Goal: Transaction & Acquisition: Download file/media

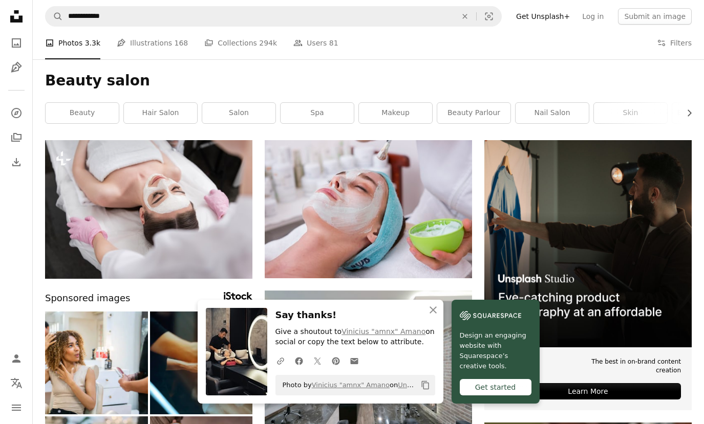
scroll to position [3382, 0]
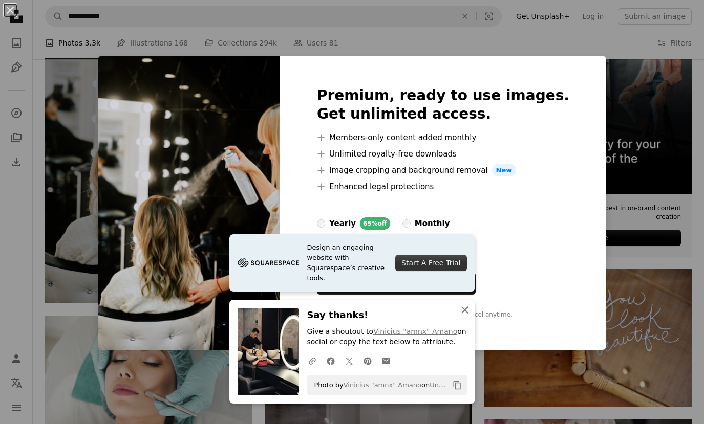
click at [460, 311] on icon "An X shape" at bounding box center [465, 310] width 12 height 12
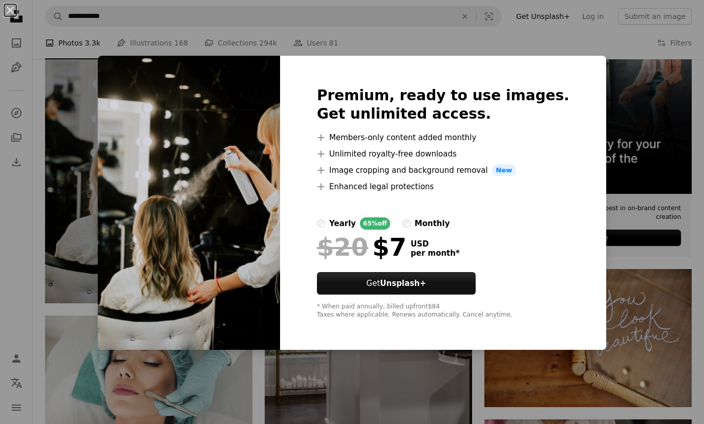
click at [622, 85] on div "An X shape Premium, ready to use images. Get unlimited access. A plus sign Memb…" at bounding box center [352, 212] width 704 height 424
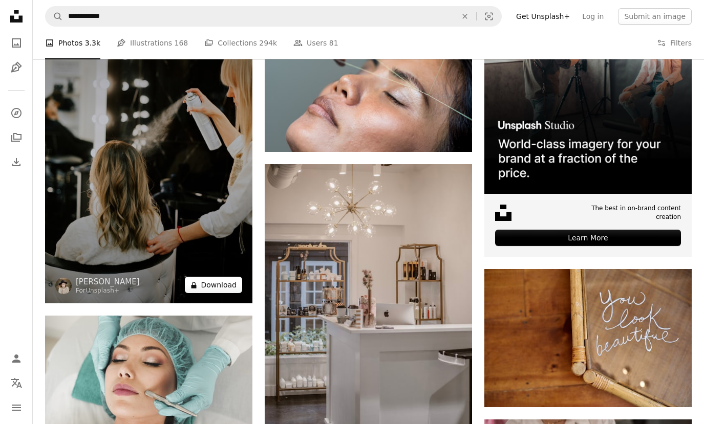
click at [227, 284] on button "A lock Download" at bounding box center [213, 285] width 57 height 16
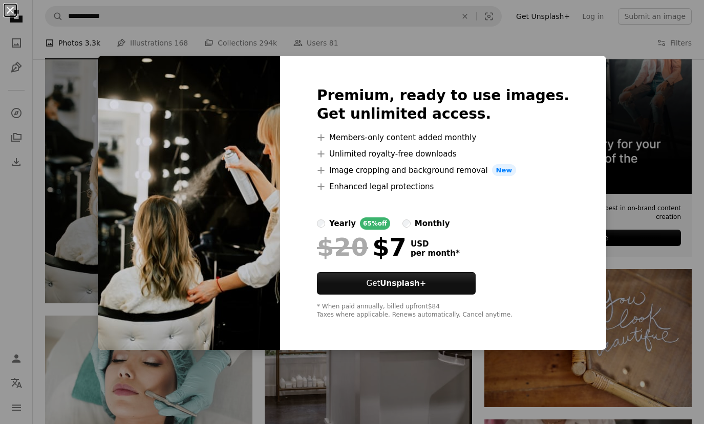
click at [14, 10] on button "An X shape" at bounding box center [10, 10] width 12 height 12
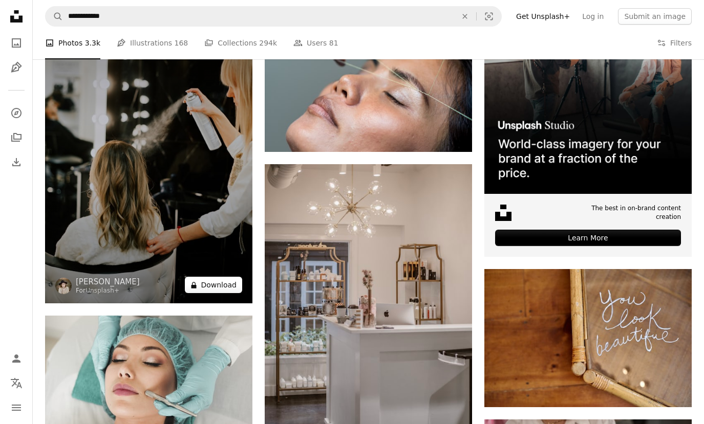
click at [219, 288] on button "A lock Download" at bounding box center [213, 285] width 57 height 16
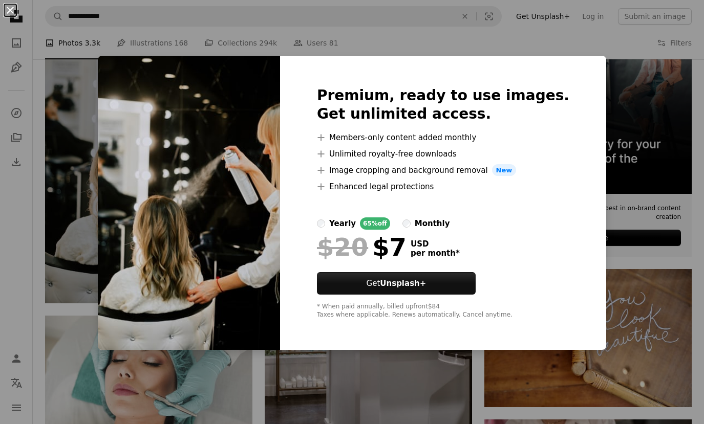
click at [15, 13] on button "An X shape" at bounding box center [10, 10] width 12 height 12
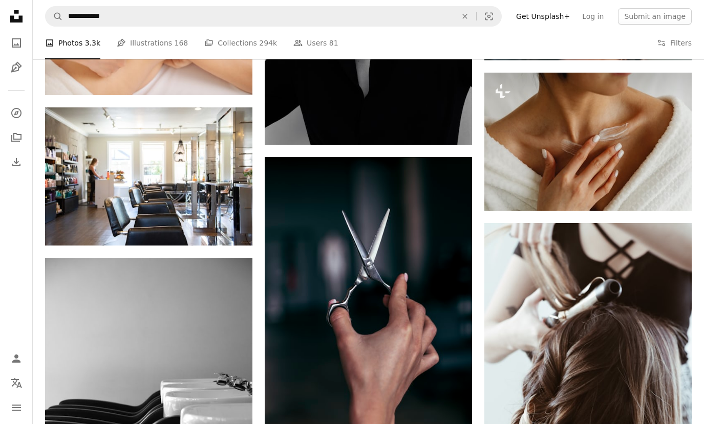
scroll to position [4663, 0]
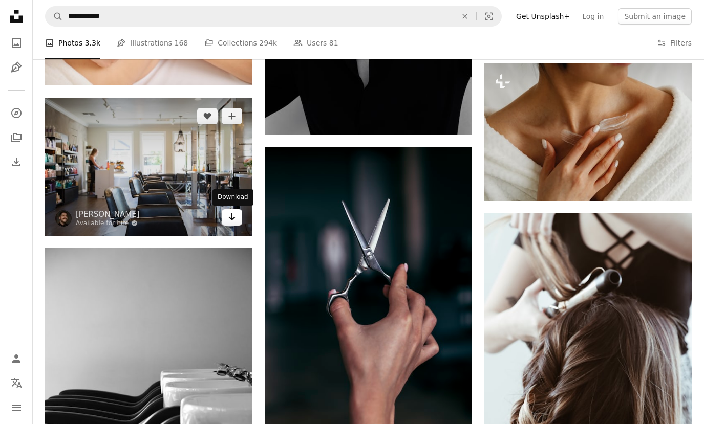
click at [231, 216] on icon "Arrow pointing down" at bounding box center [232, 217] width 8 height 12
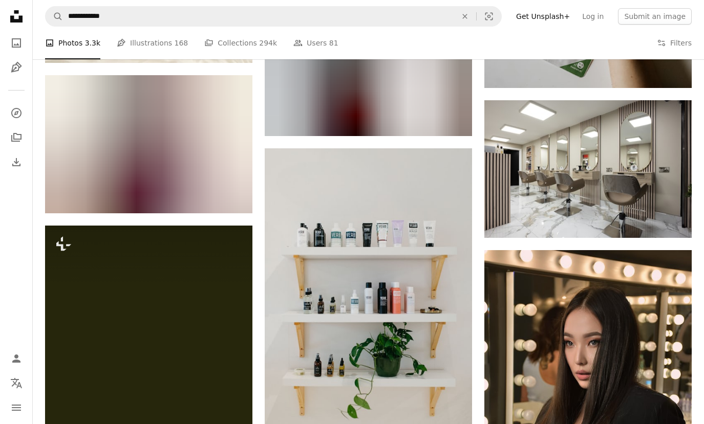
scroll to position [8206, 0]
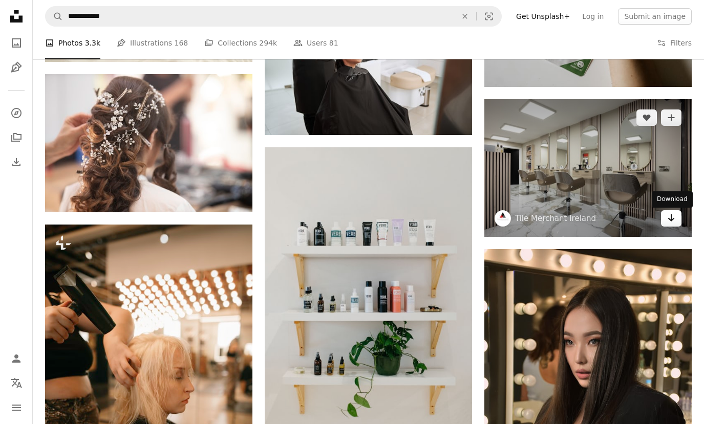
click at [675, 221] on icon "Arrow pointing down" at bounding box center [671, 218] width 8 height 12
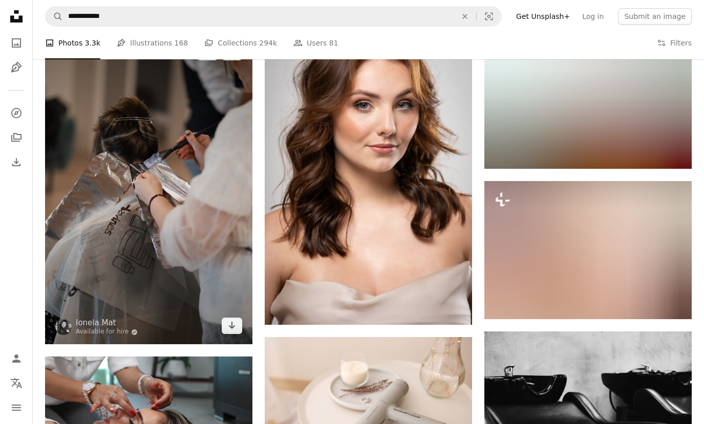
scroll to position [9650, 0]
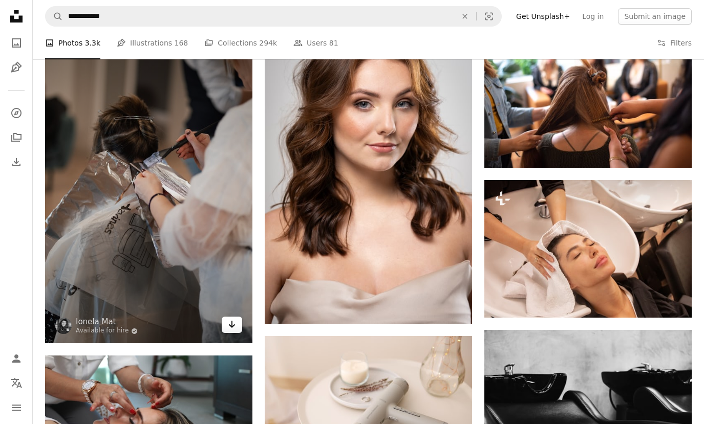
click at [231, 329] on icon "Arrow pointing down" at bounding box center [232, 324] width 8 height 12
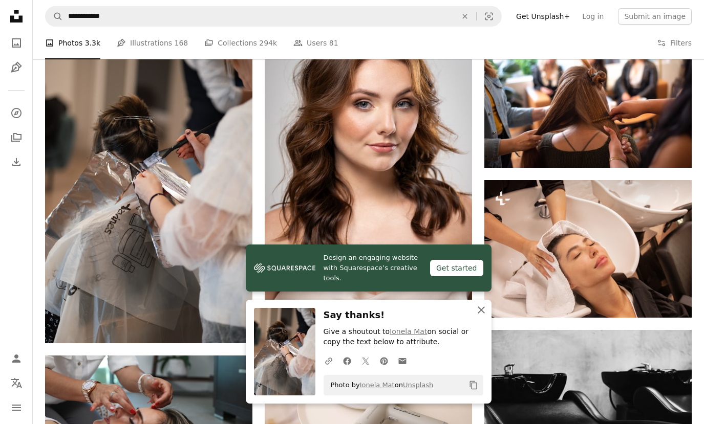
click at [478, 307] on icon "button" at bounding box center [480, 310] width 7 height 7
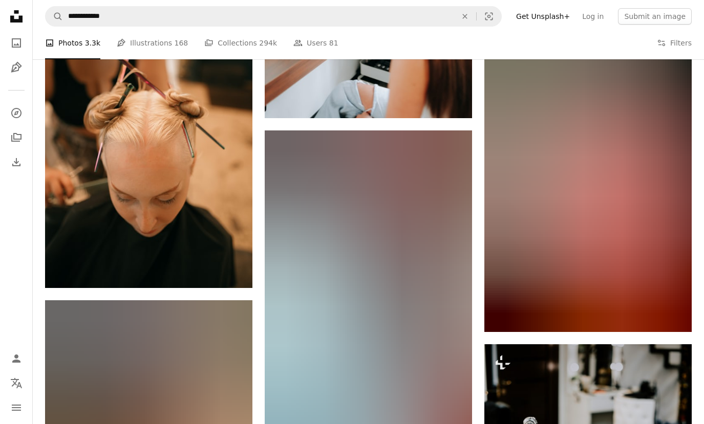
scroll to position [25031, 0]
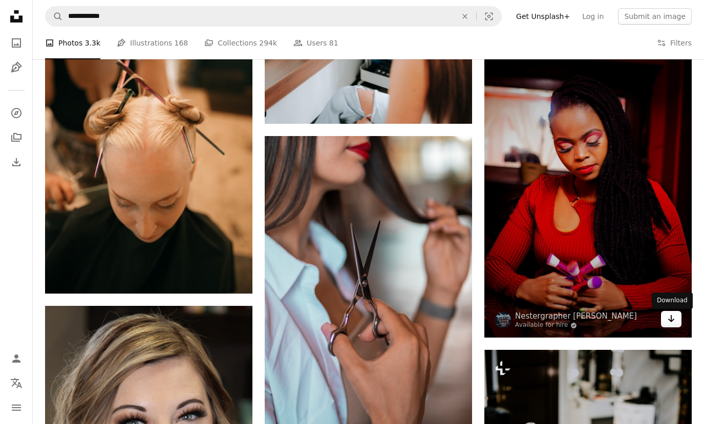
click at [666, 315] on link "Arrow pointing down" at bounding box center [671, 319] width 20 height 16
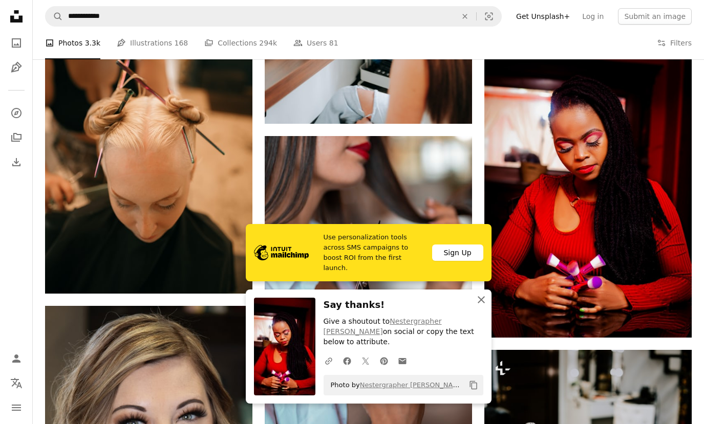
click at [479, 306] on icon "An X shape" at bounding box center [481, 300] width 12 height 12
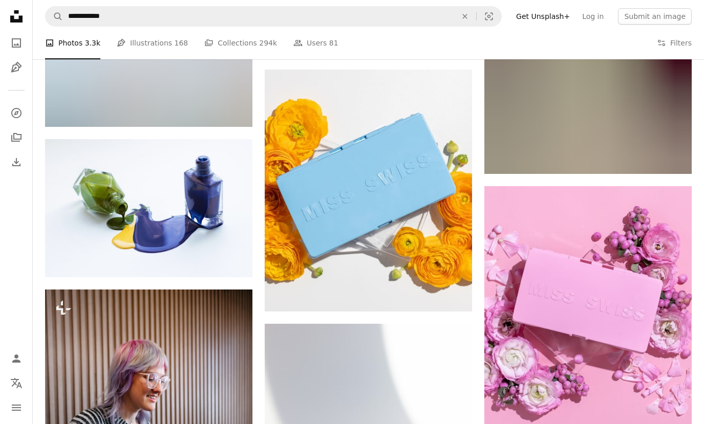
scroll to position [38203, 0]
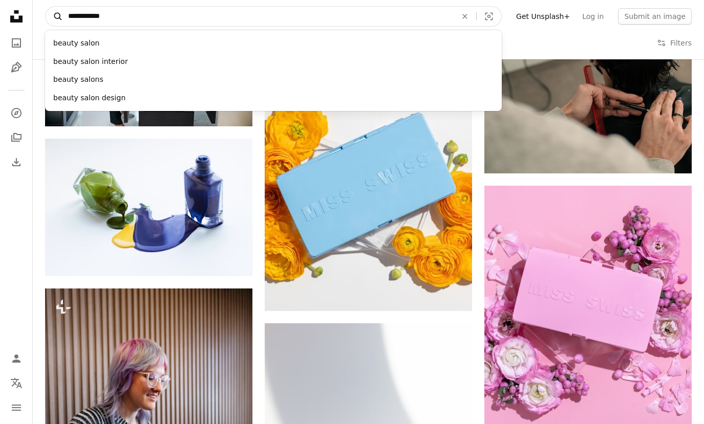
drag, startPoint x: 116, startPoint y: 16, endPoint x: 59, endPoint y: 16, distance: 56.8
click at [59, 16] on form "**********" at bounding box center [273, 16] width 457 height 20
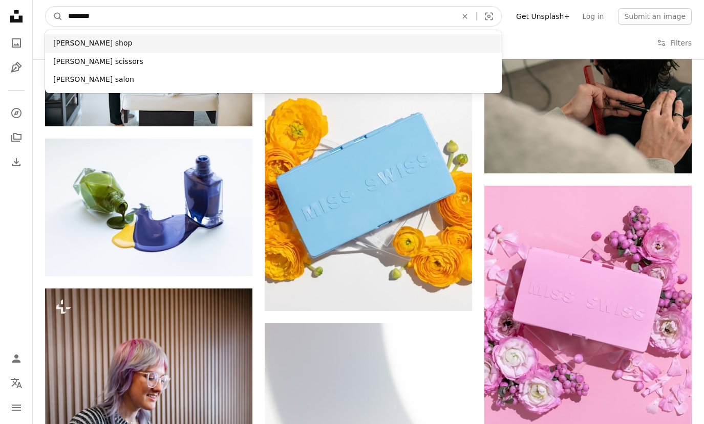
type input "********"
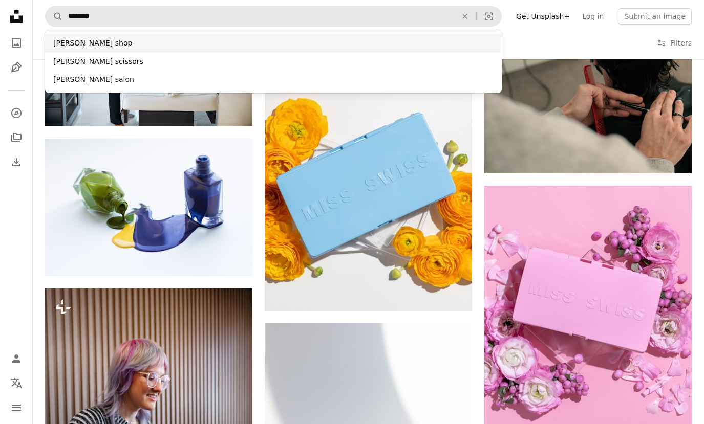
click at [81, 40] on div "[PERSON_NAME] shop" at bounding box center [273, 43] width 457 height 18
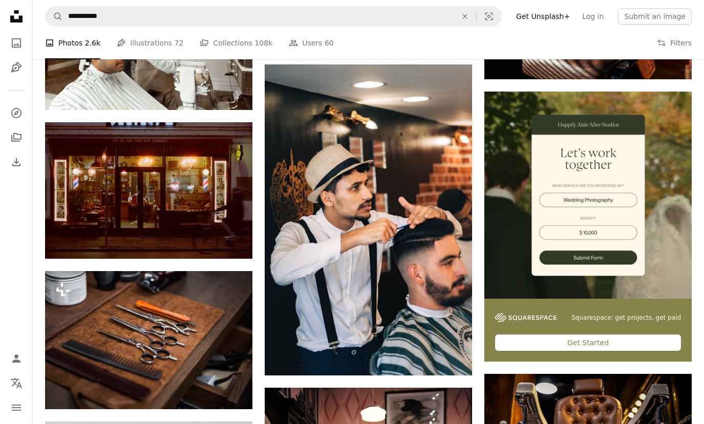
scroll to position [3493, 0]
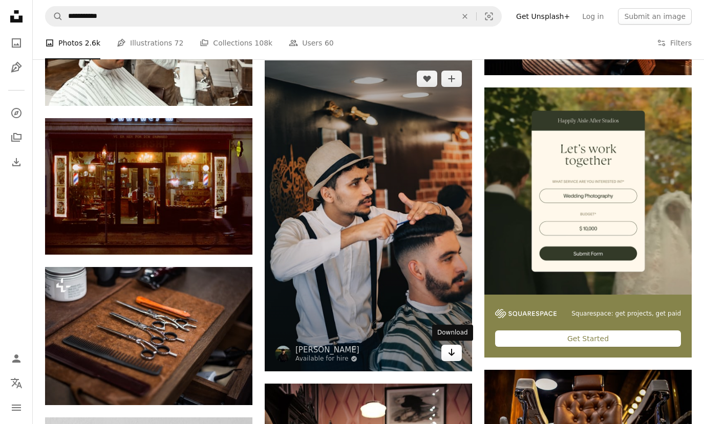
click at [448, 353] on icon "Arrow pointing down" at bounding box center [451, 352] width 8 height 12
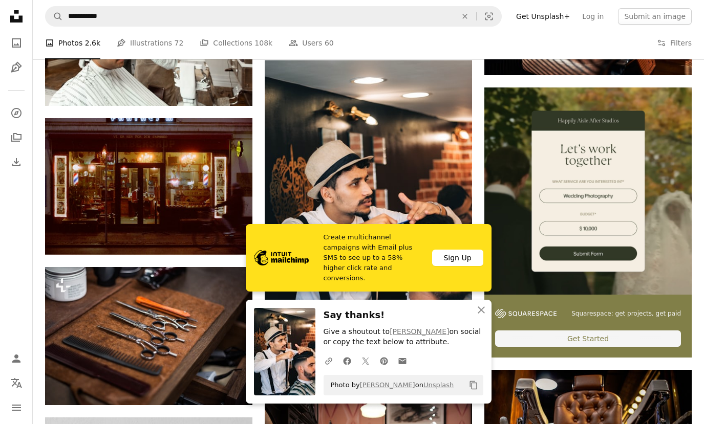
click at [508, 256] on img at bounding box center [587, 191] width 207 height 207
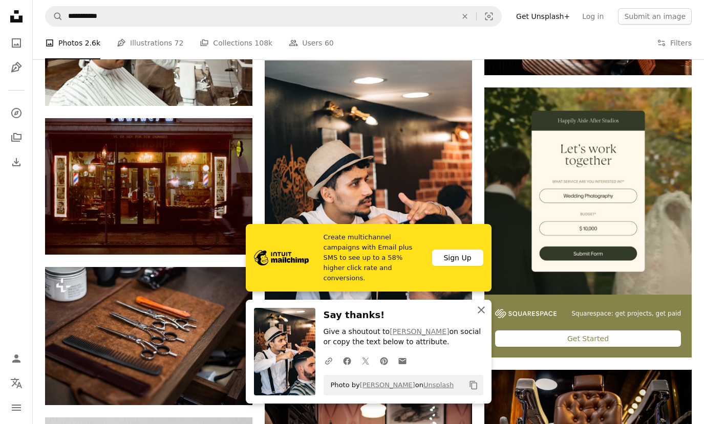
click at [481, 310] on icon "button" at bounding box center [480, 310] width 7 height 7
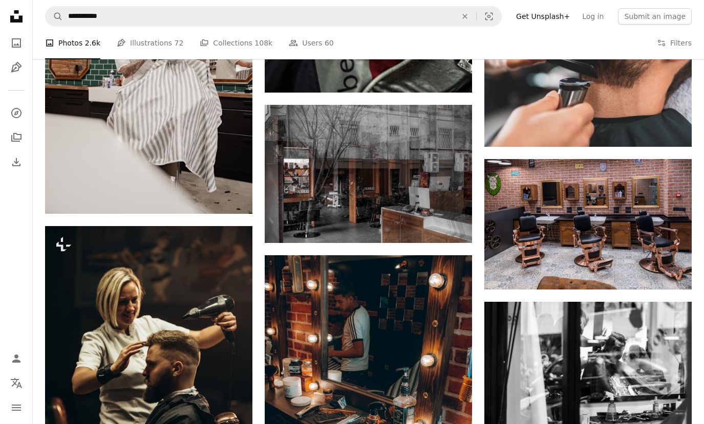
scroll to position [6878, 0]
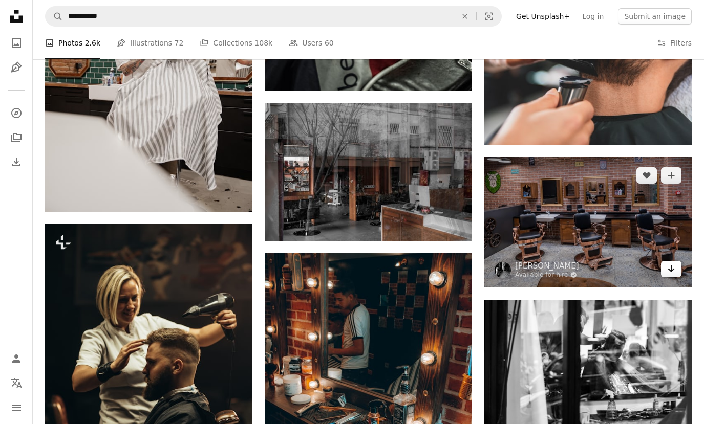
click at [670, 268] on icon "Arrow pointing down" at bounding box center [671, 269] width 8 height 12
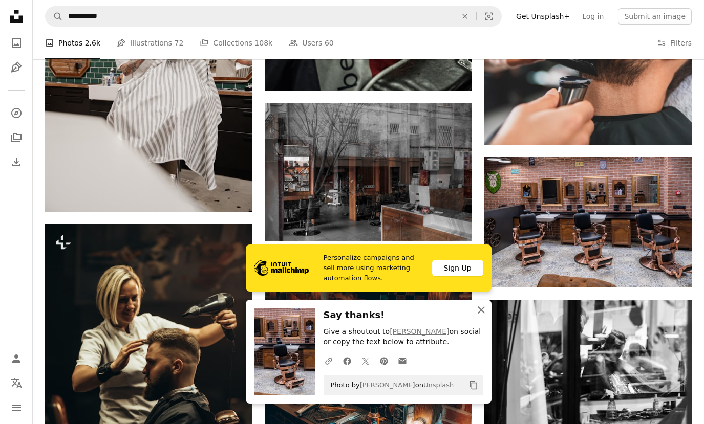
click at [482, 310] on icon "An X shape" at bounding box center [481, 310] width 12 height 12
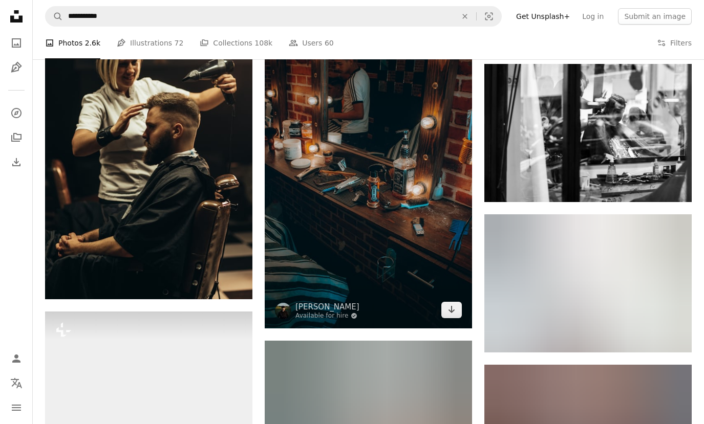
scroll to position [7063, 0]
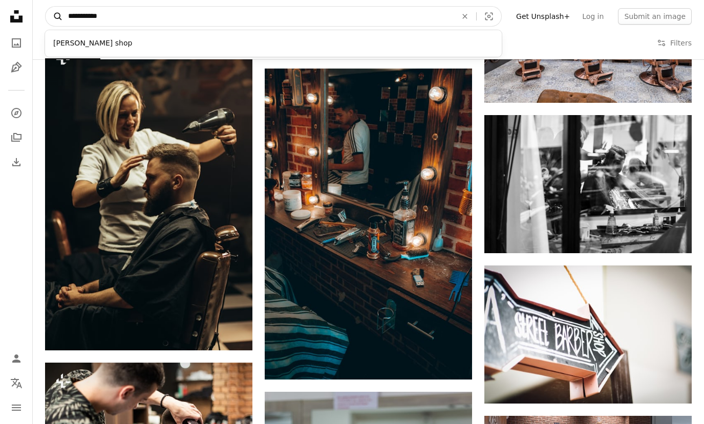
drag, startPoint x: 122, startPoint y: 16, endPoint x: 61, endPoint y: 17, distance: 60.9
click at [61, 17] on form "**********" at bounding box center [273, 16] width 457 height 20
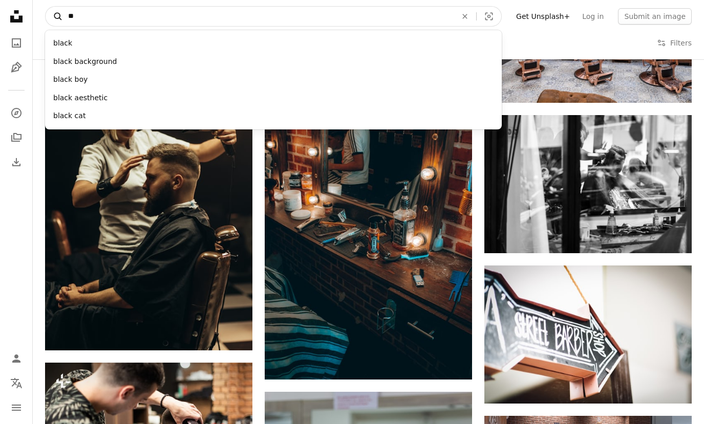
type input "*"
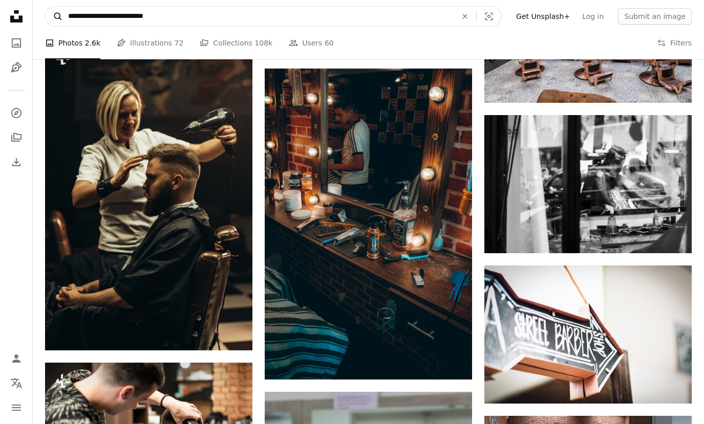
type input "**********"
click button "A magnifying glass" at bounding box center [54, 16] width 17 height 19
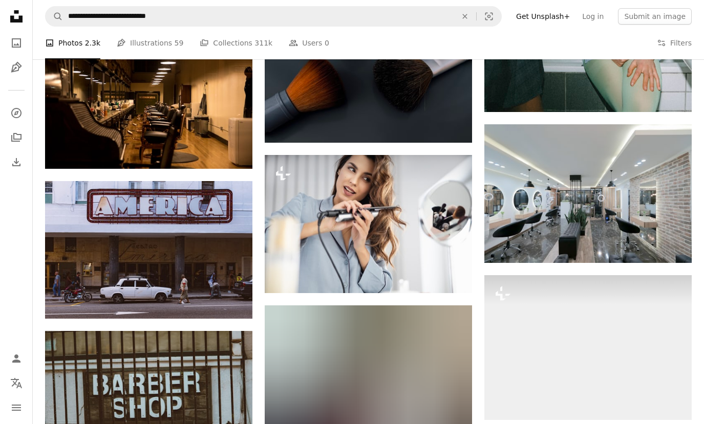
scroll to position [4123, 0]
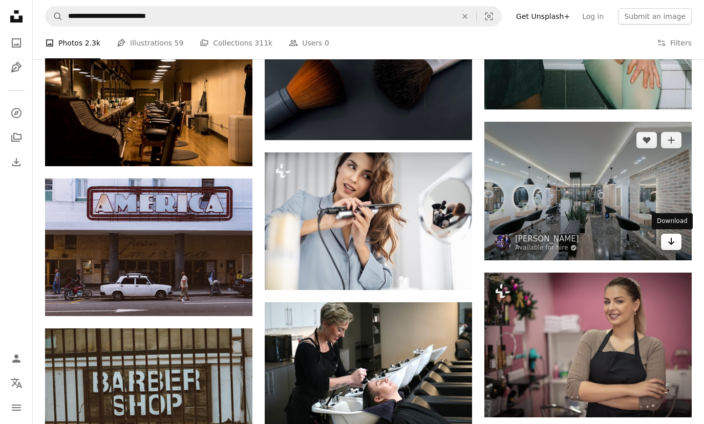
click at [672, 237] on icon "Arrow pointing down" at bounding box center [671, 241] width 8 height 12
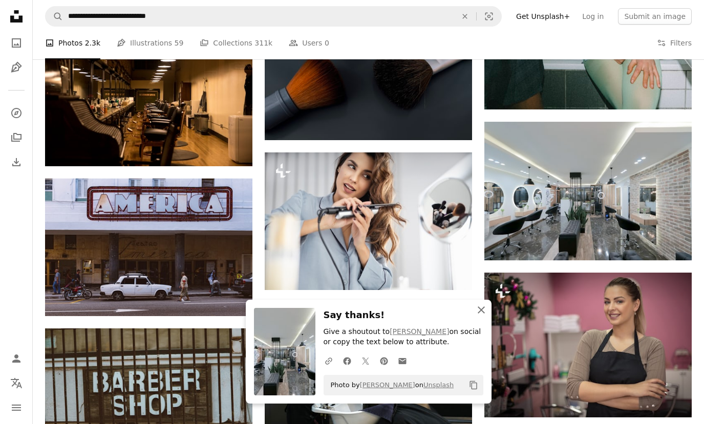
click at [479, 310] on icon "An X shape" at bounding box center [481, 310] width 12 height 12
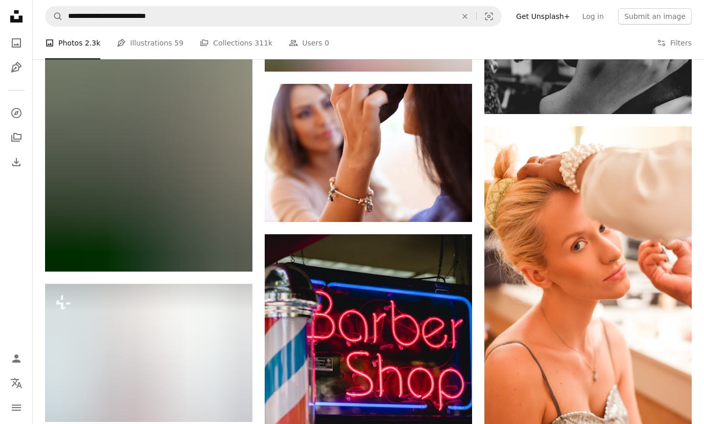
scroll to position [10285, 0]
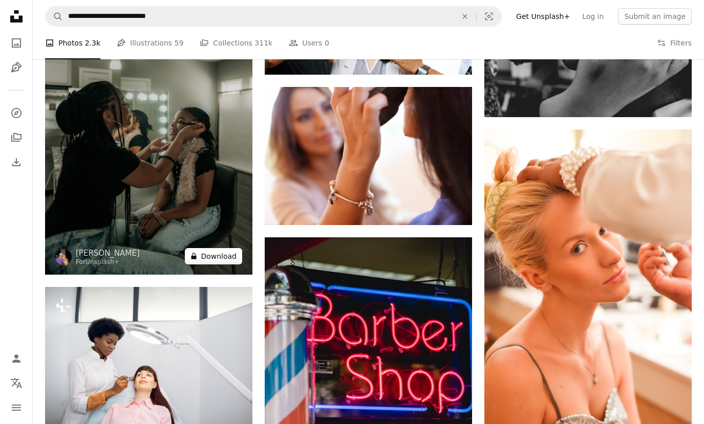
click at [223, 253] on button "A lock Download" at bounding box center [213, 256] width 57 height 16
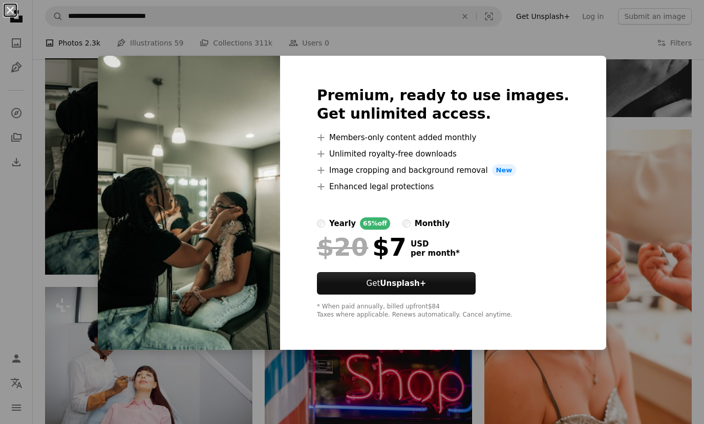
click at [8, 9] on button "An X shape" at bounding box center [10, 10] width 12 height 12
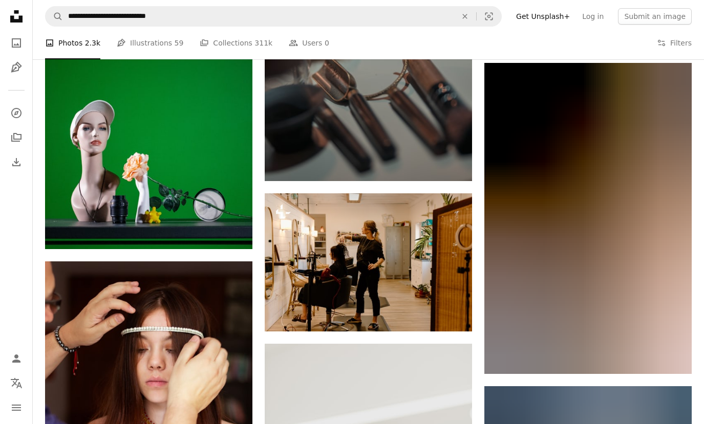
scroll to position [13771, 0]
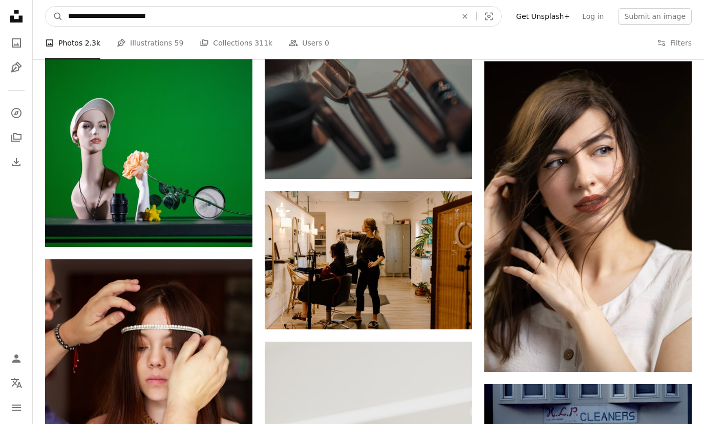
drag, startPoint x: 126, startPoint y: 16, endPoint x: 64, endPoint y: 17, distance: 61.9
click at [64, 17] on input "**********" at bounding box center [258, 16] width 390 height 19
drag, startPoint x: 136, startPoint y: 16, endPoint x: 90, endPoint y: 16, distance: 46.6
click at [90, 16] on input "**********" at bounding box center [258, 16] width 390 height 19
type input "**********"
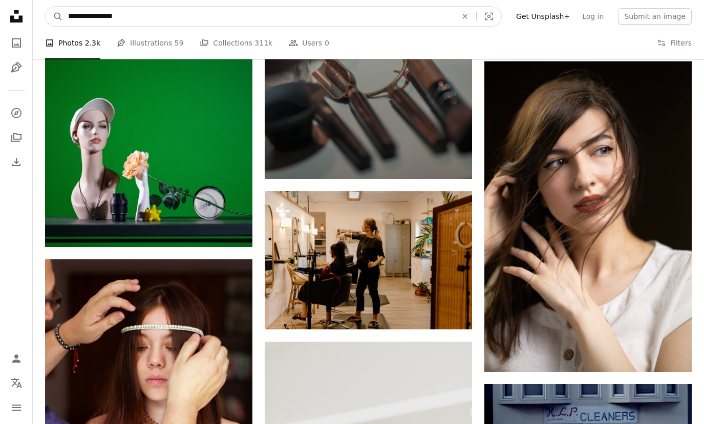
click at [46, 7] on button "A magnifying glass" at bounding box center [54, 16] width 17 height 19
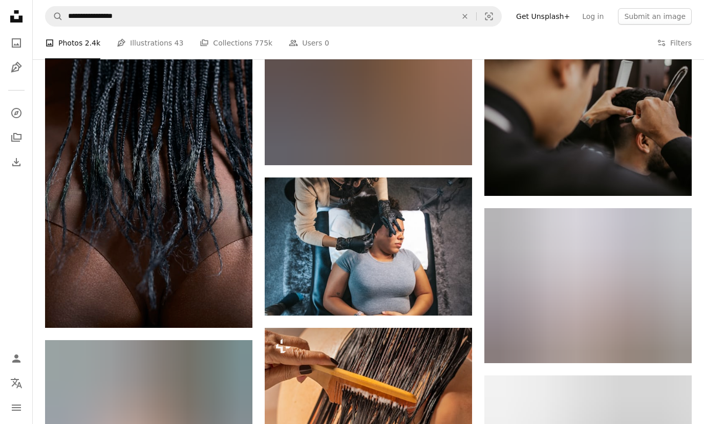
scroll to position [5134, 0]
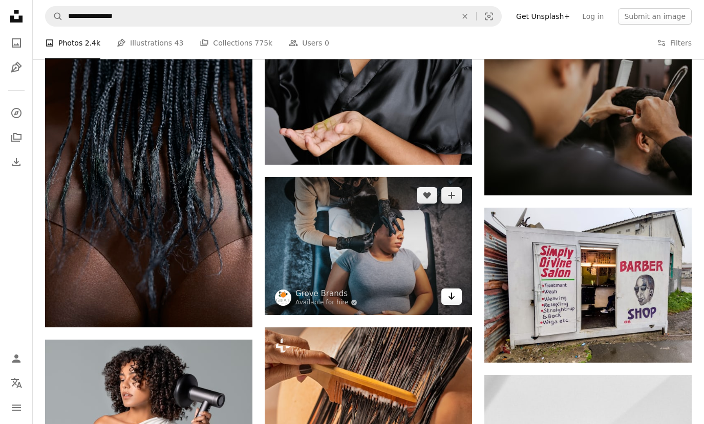
click at [454, 293] on icon "Arrow pointing down" at bounding box center [451, 296] width 8 height 12
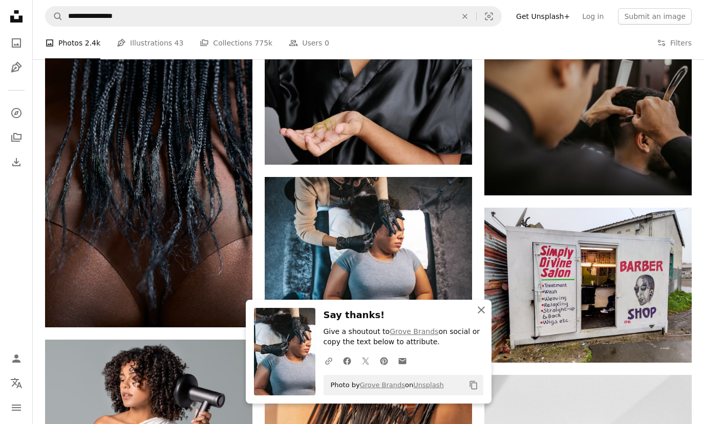
click at [476, 308] on icon "An X shape" at bounding box center [481, 310] width 12 height 12
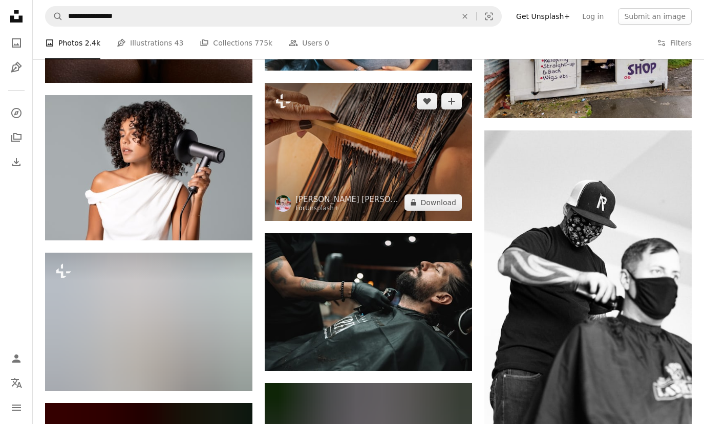
scroll to position [5379, 0]
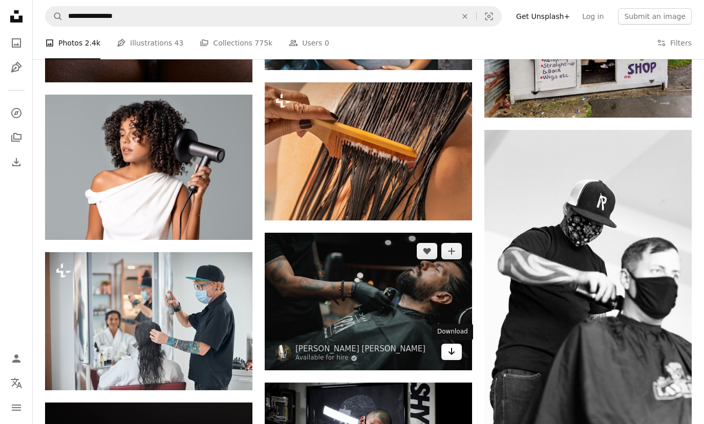
click at [450, 356] on icon "Arrow pointing down" at bounding box center [451, 351] width 8 height 12
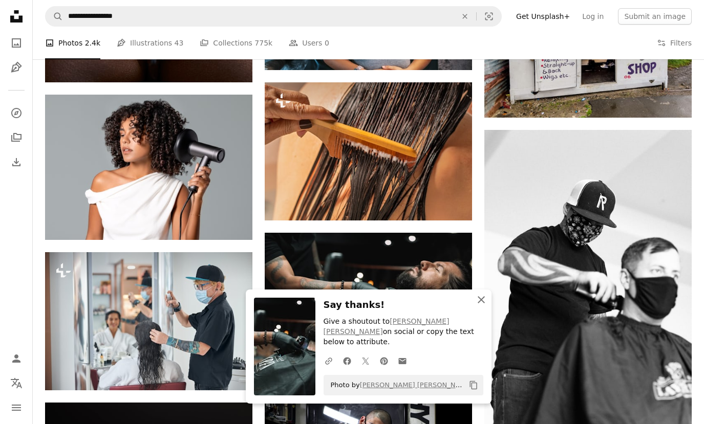
click at [479, 306] on icon "An X shape" at bounding box center [481, 300] width 12 height 12
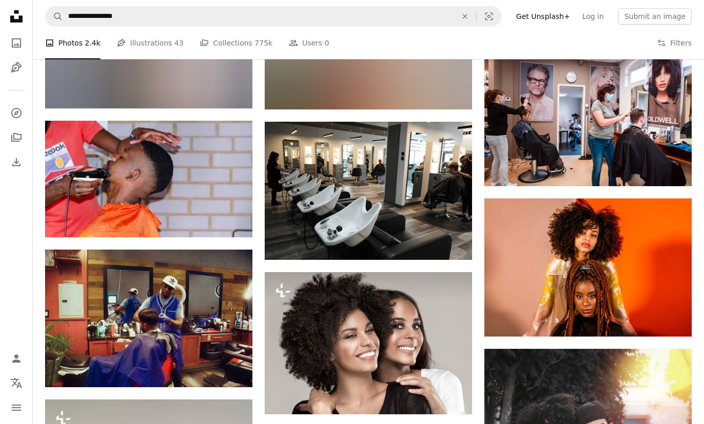
scroll to position [12205, 0]
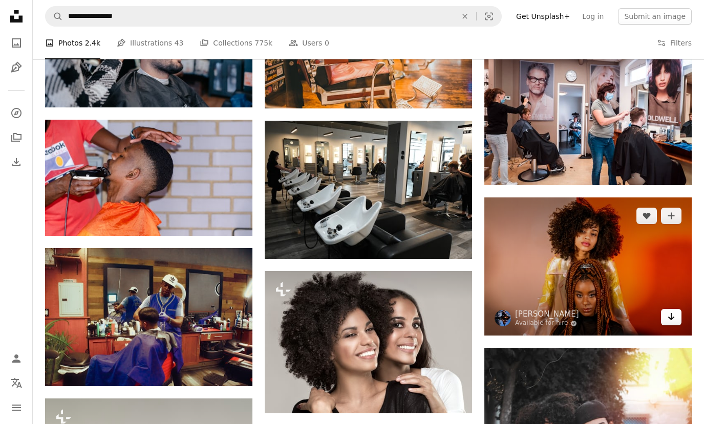
click at [672, 317] on icon "Arrow pointing down" at bounding box center [671, 317] width 8 height 12
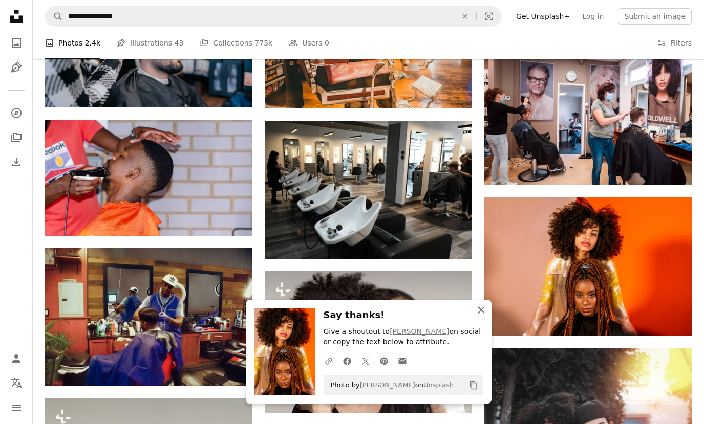
click at [477, 311] on icon "An X shape" at bounding box center [481, 310] width 12 height 12
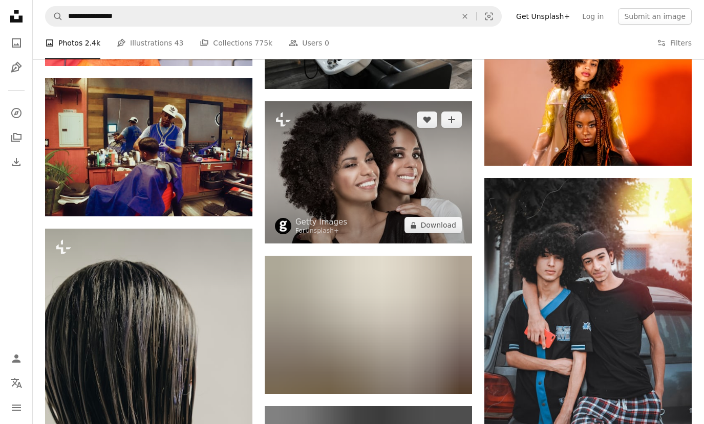
scroll to position [12388, 0]
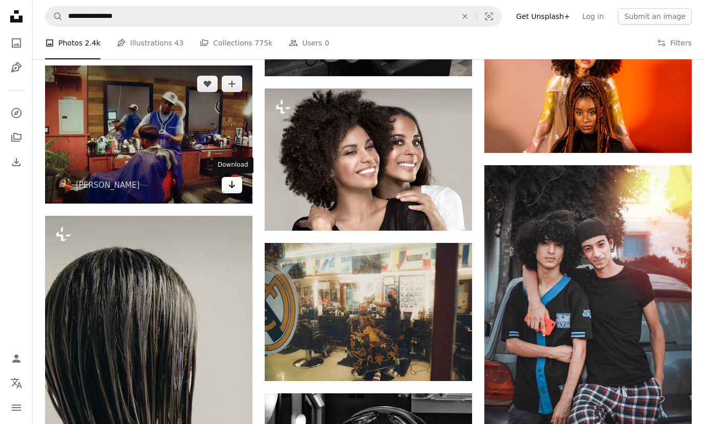
click at [231, 187] on icon "Download" at bounding box center [232, 184] width 7 height 7
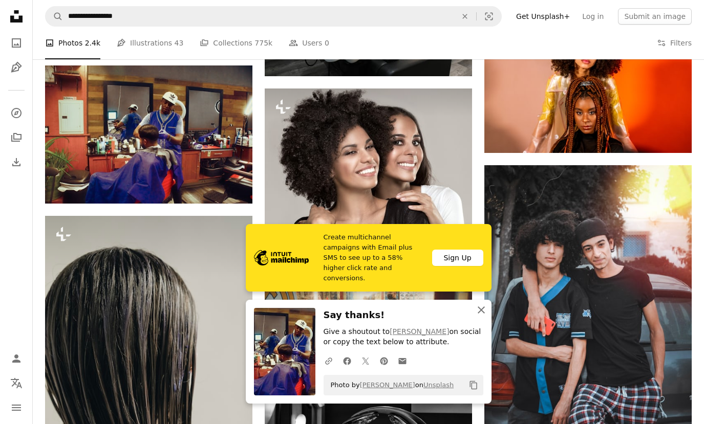
click at [483, 307] on icon "button" at bounding box center [480, 310] width 7 height 7
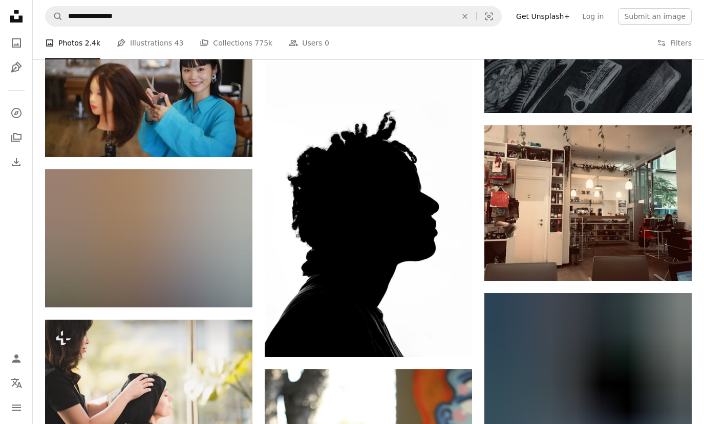
scroll to position [13395, 0]
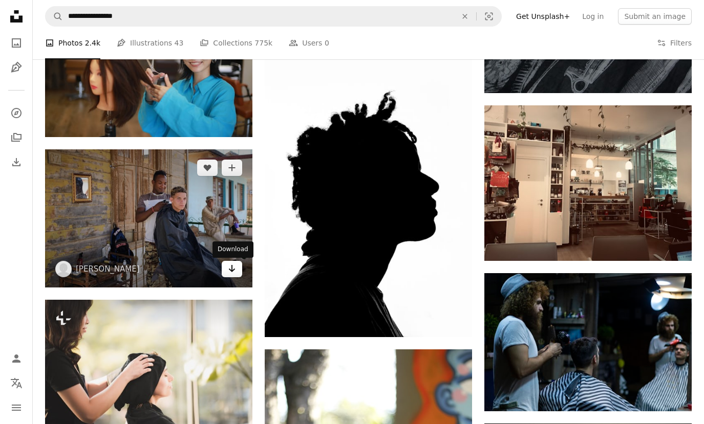
click at [232, 274] on icon "Arrow pointing down" at bounding box center [232, 269] width 8 height 12
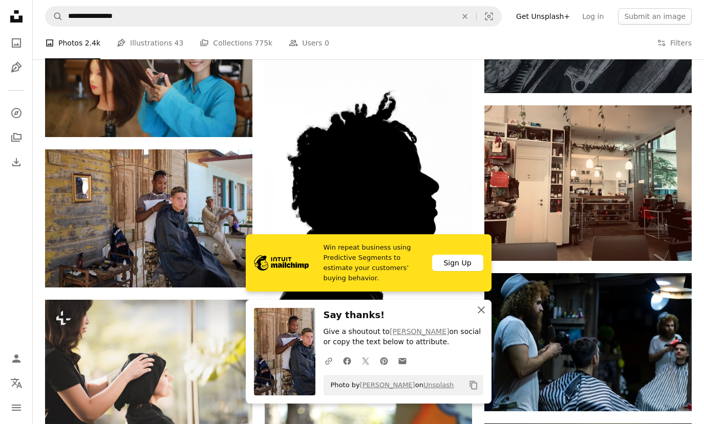
click at [483, 311] on icon "button" at bounding box center [480, 310] width 7 height 7
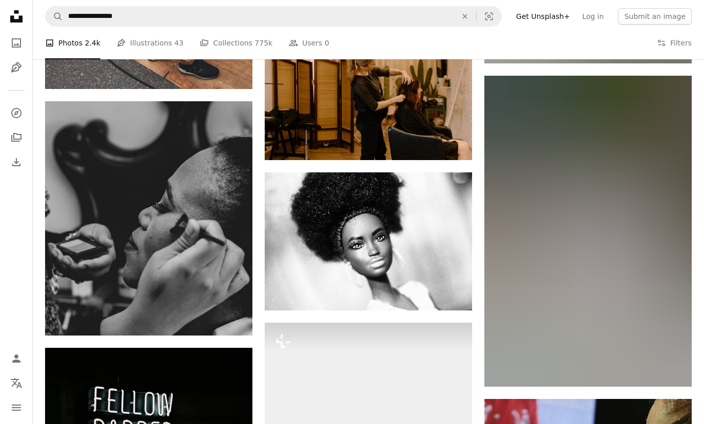
scroll to position [14692, 0]
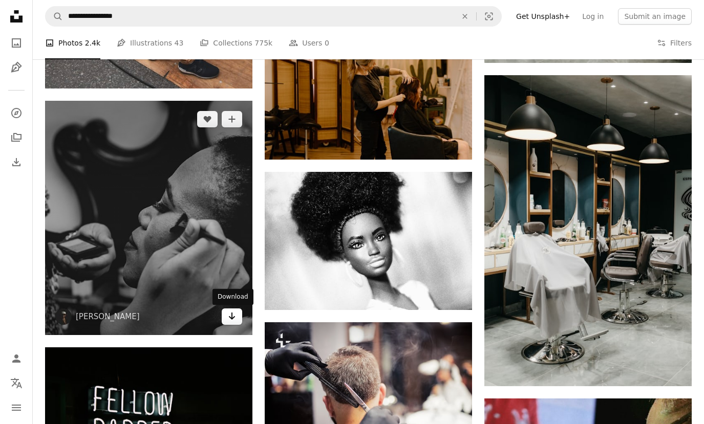
click at [231, 317] on icon "Download" at bounding box center [232, 316] width 7 height 7
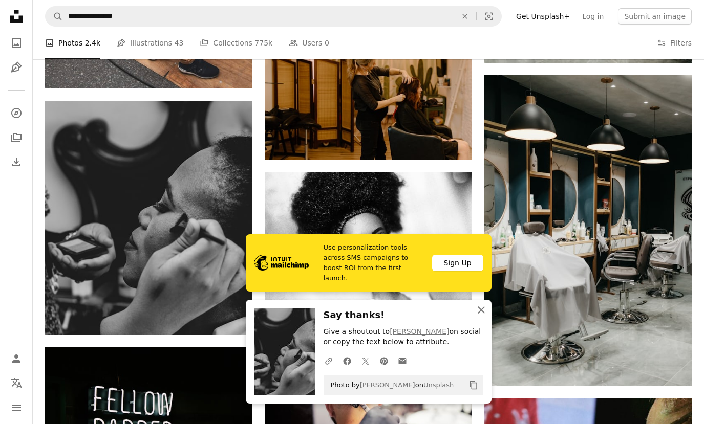
click at [481, 312] on icon "An X shape" at bounding box center [481, 310] width 12 height 12
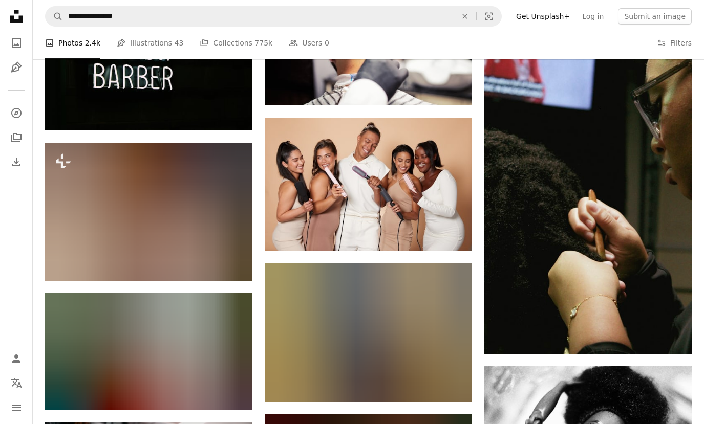
scroll to position [15047, 0]
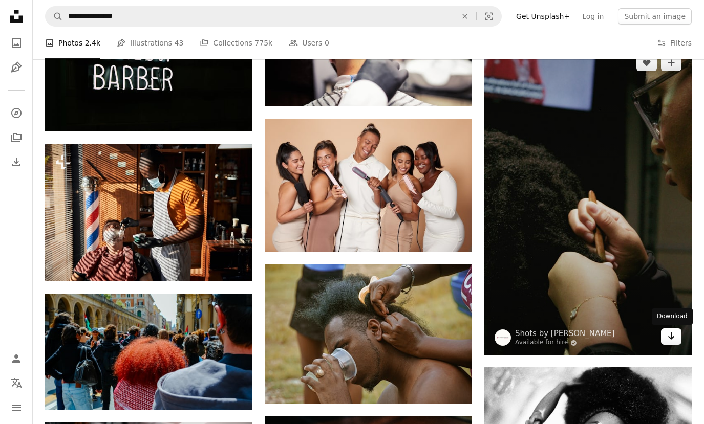
click at [667, 336] on icon "Arrow pointing down" at bounding box center [671, 336] width 8 height 12
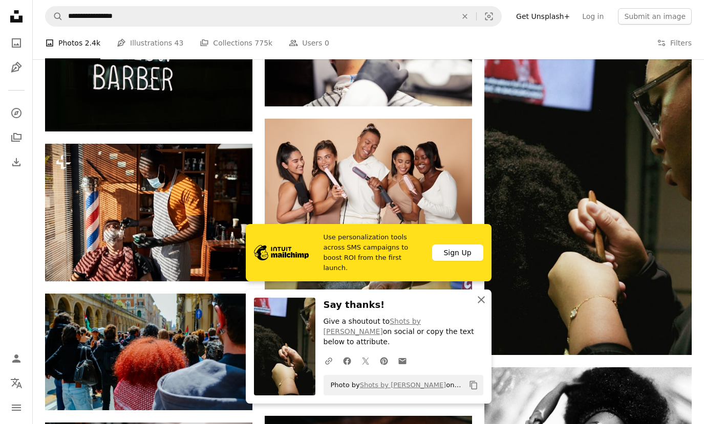
click at [483, 306] on icon "An X shape" at bounding box center [481, 300] width 12 height 12
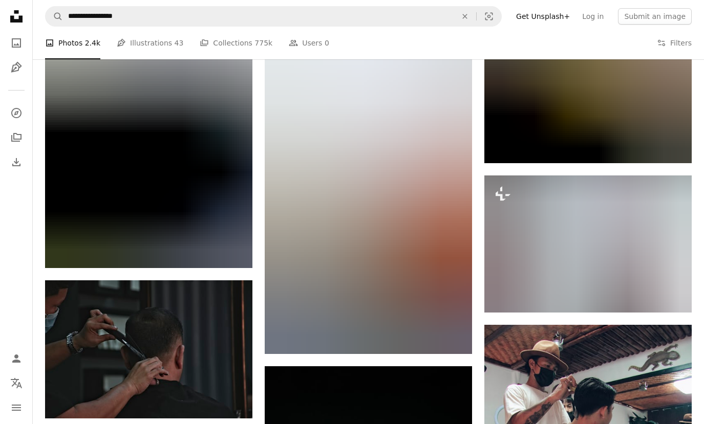
scroll to position [17737, 0]
